Goal: Transaction & Acquisition: Purchase product/service

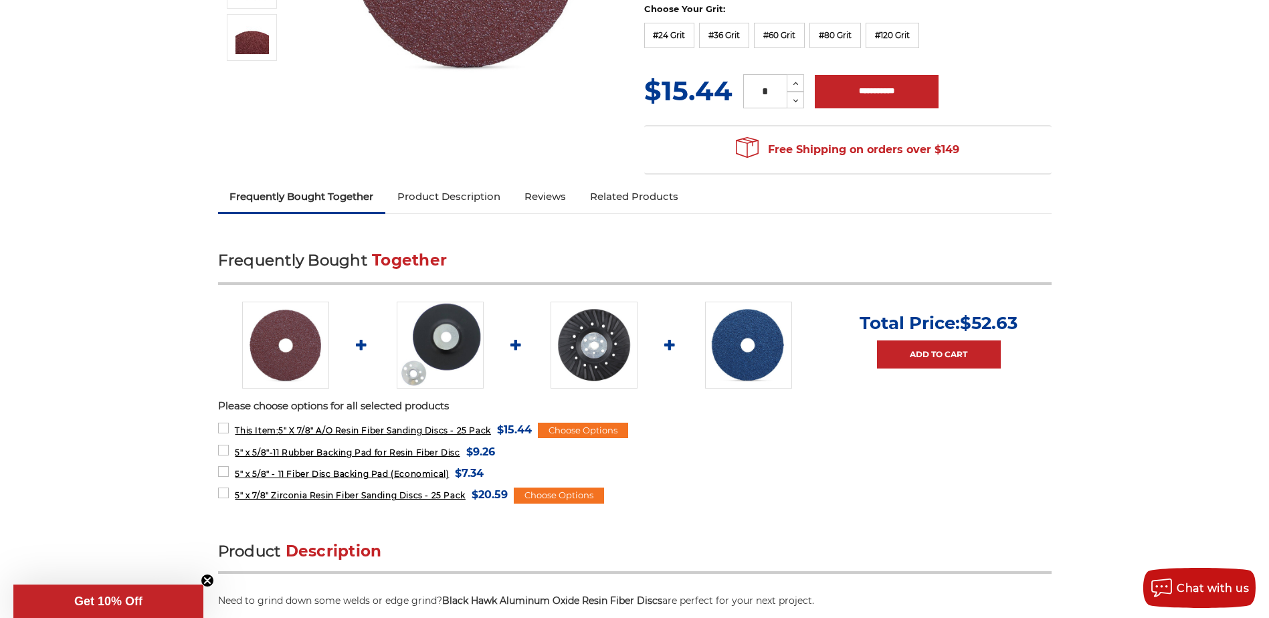
scroll to position [201, 0]
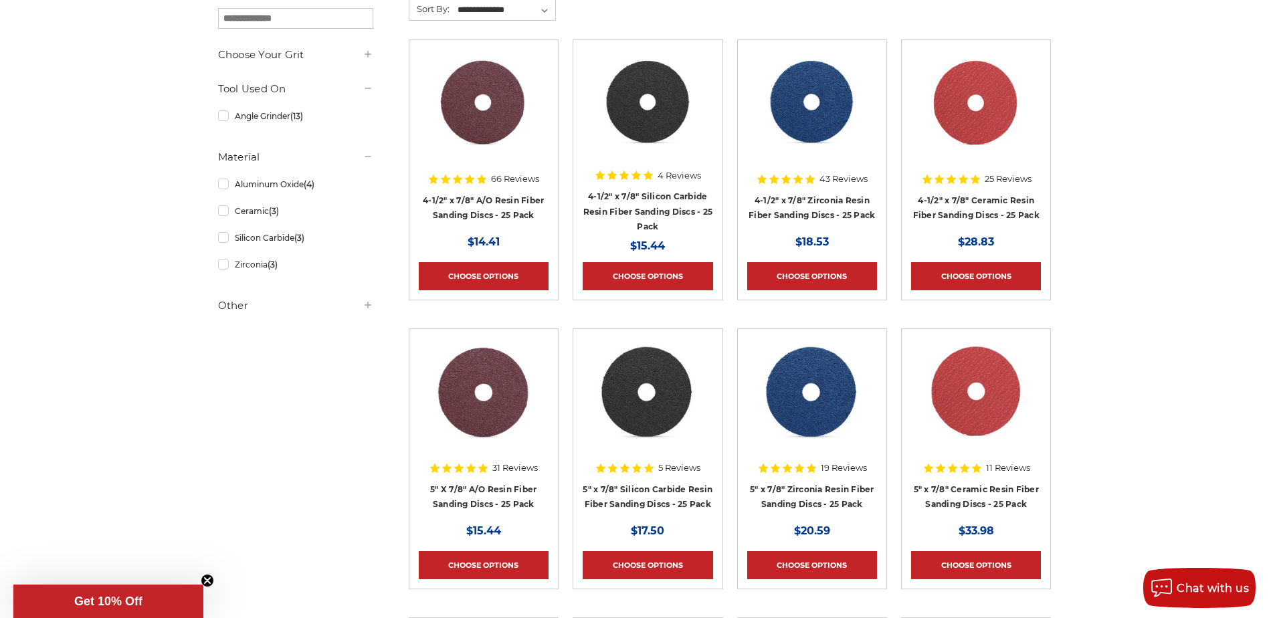
scroll to position [267, 0]
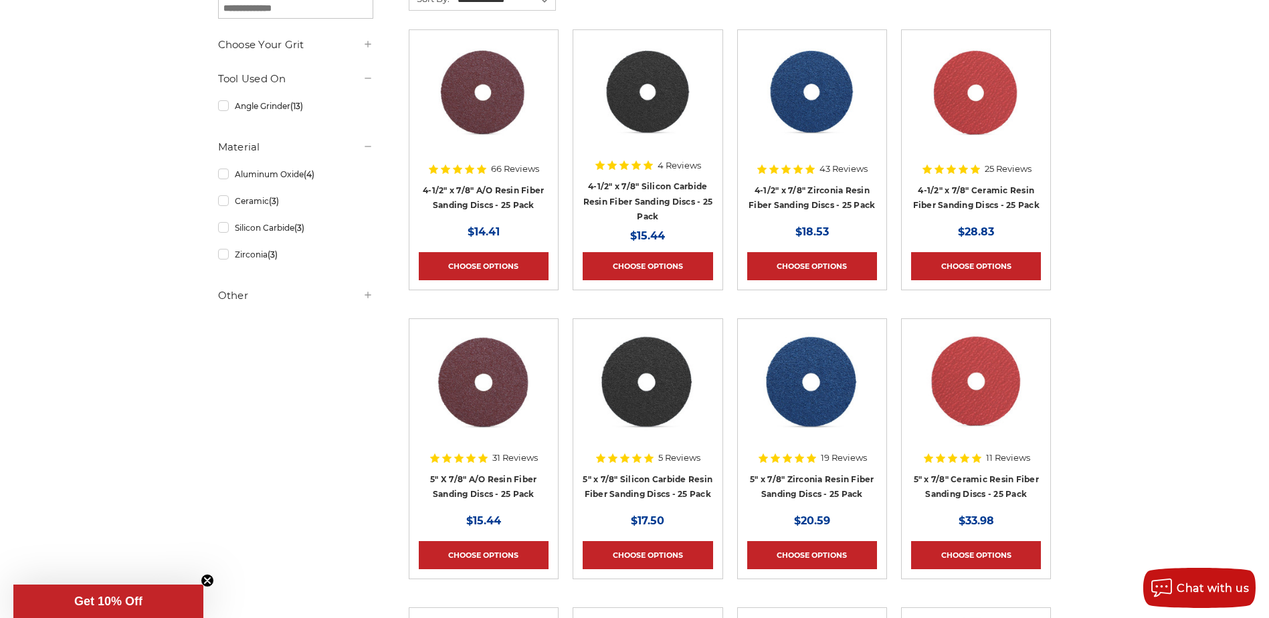
click at [668, 86] on img at bounding box center [648, 92] width 108 height 107
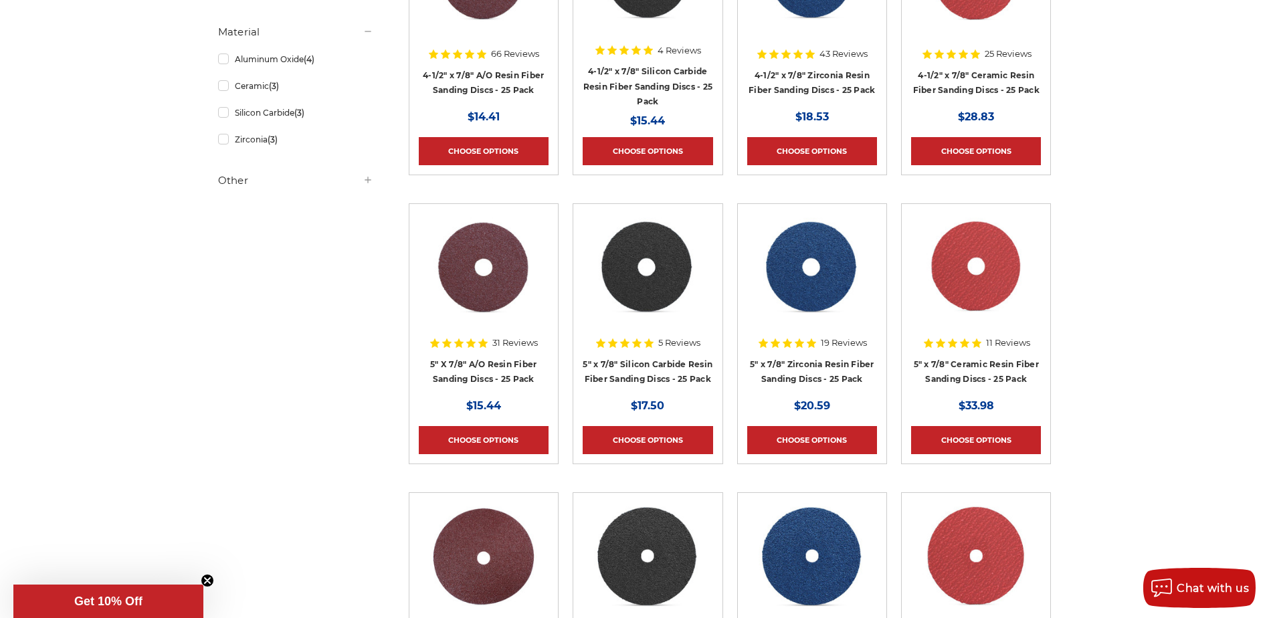
scroll to position [535, 0]
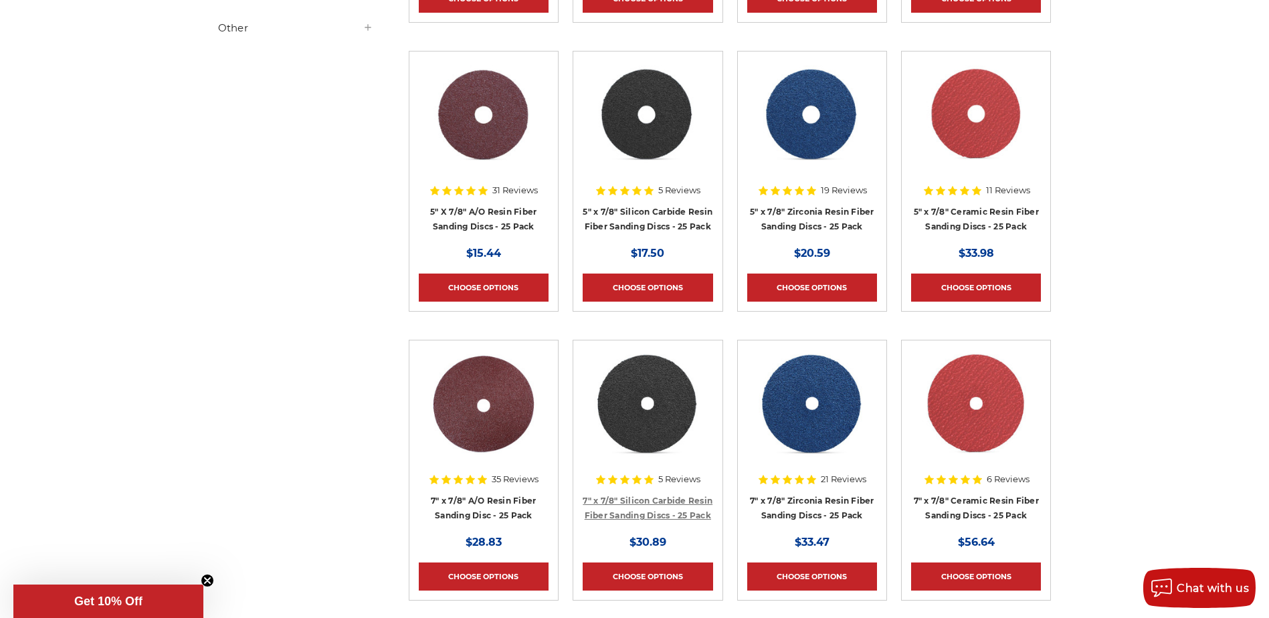
click at [651, 515] on link "7" x 7/8" Silicon Carbide Resin Fiber Sanding Discs - 25 Pack" at bounding box center [647, 508] width 130 height 25
